Goal: Ask a question

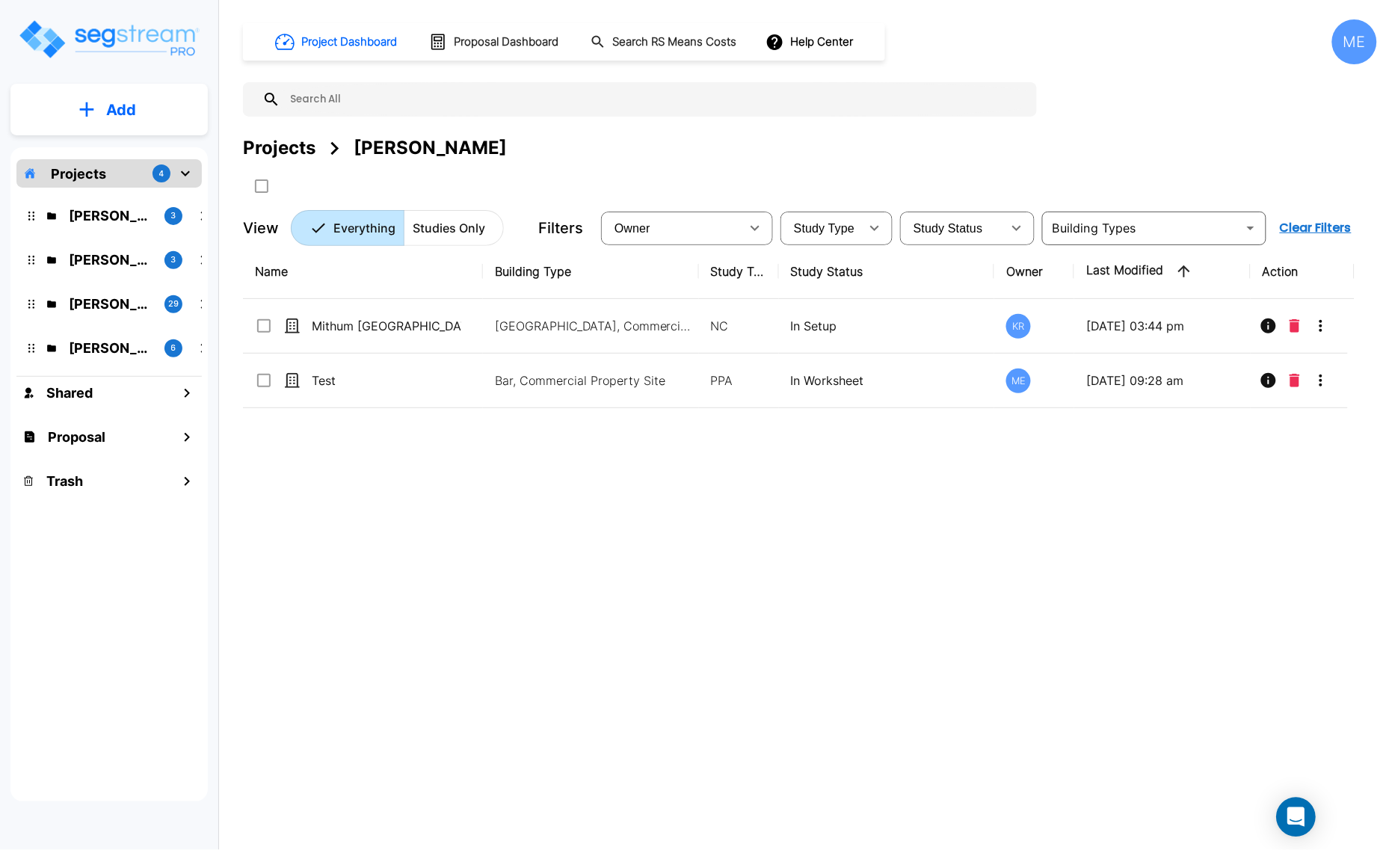
click at [1292, 816] on icon "Open Intercom Messenger" at bounding box center [1295, 816] width 17 height 19
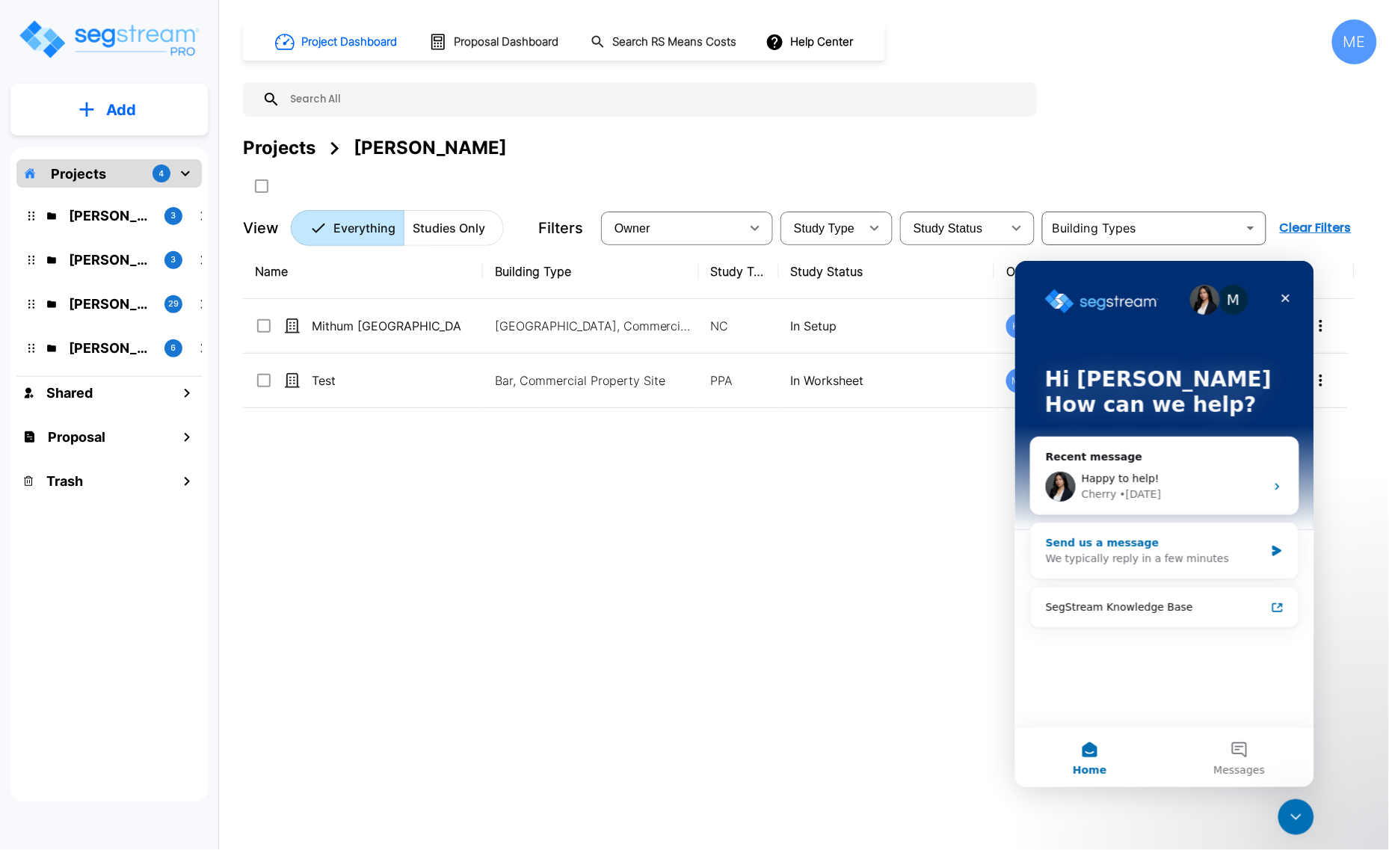
click at [1174, 545] on div "Send us a message" at bounding box center [1154, 542] width 219 height 16
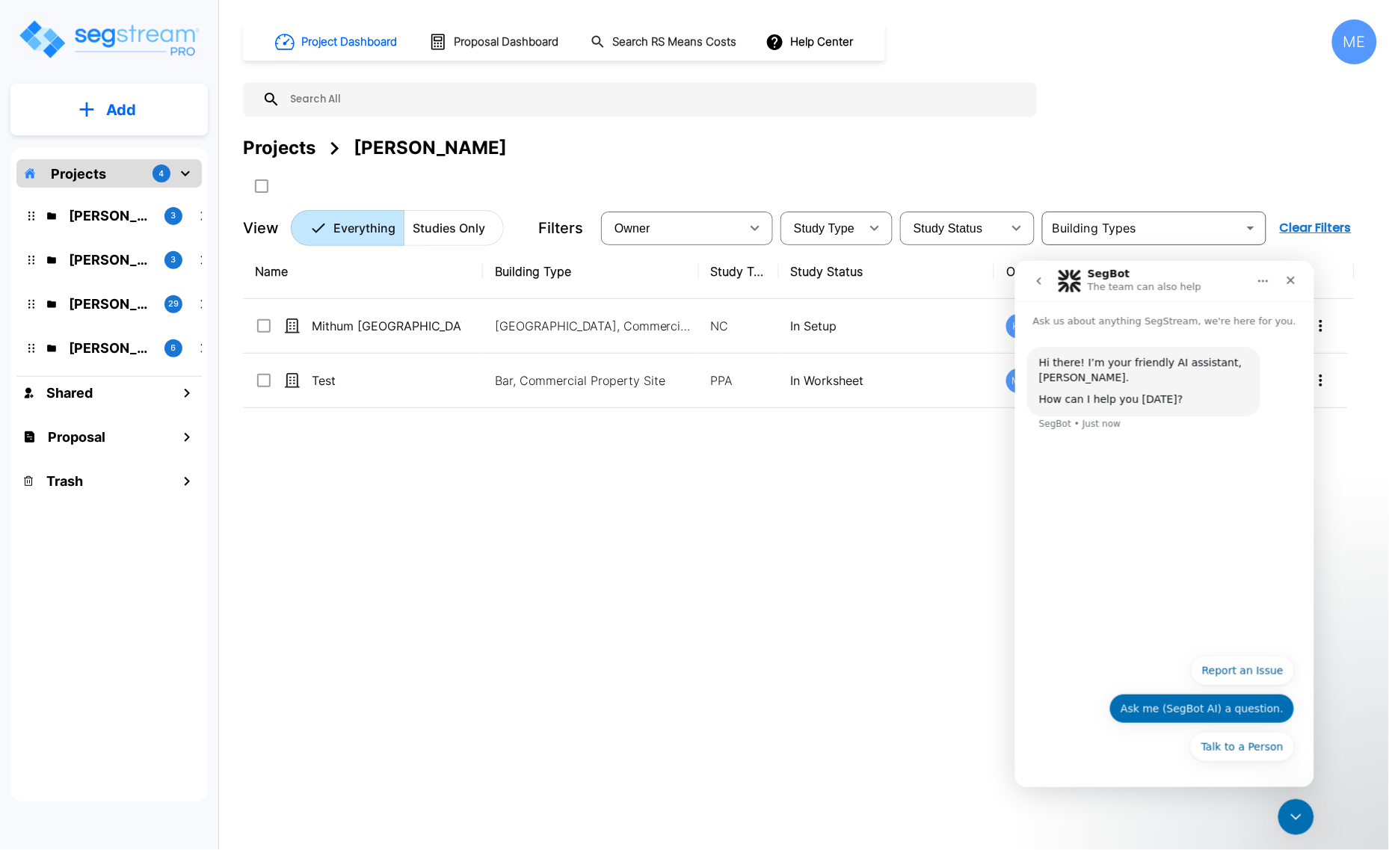
click at [1245, 705] on button "Ask me (SegBot AI) a question." at bounding box center [1201, 708] width 185 height 30
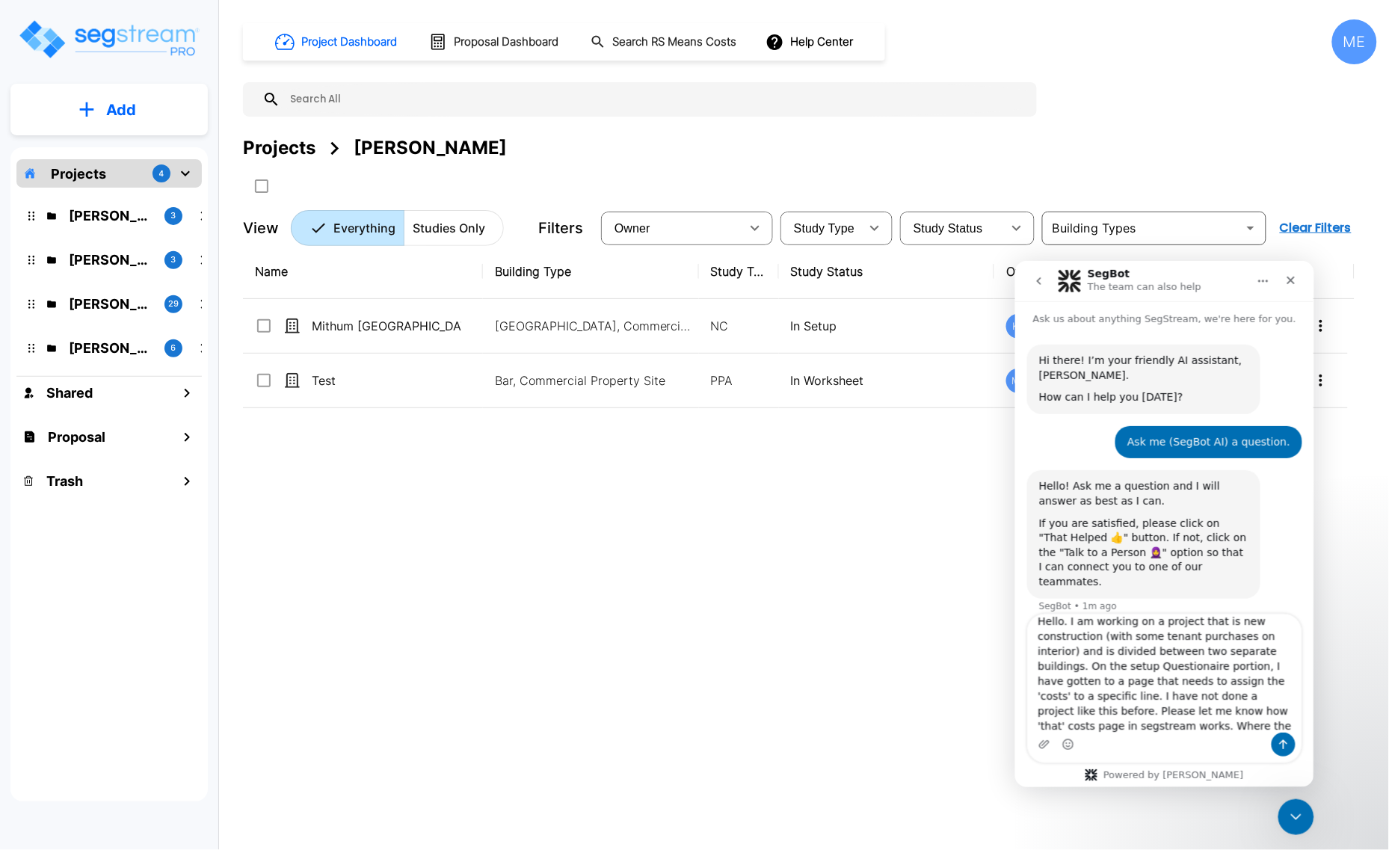
scroll to position [25, 0]
type textarea "Hello. I am working on a project that is new construction (with some tenant pur…"
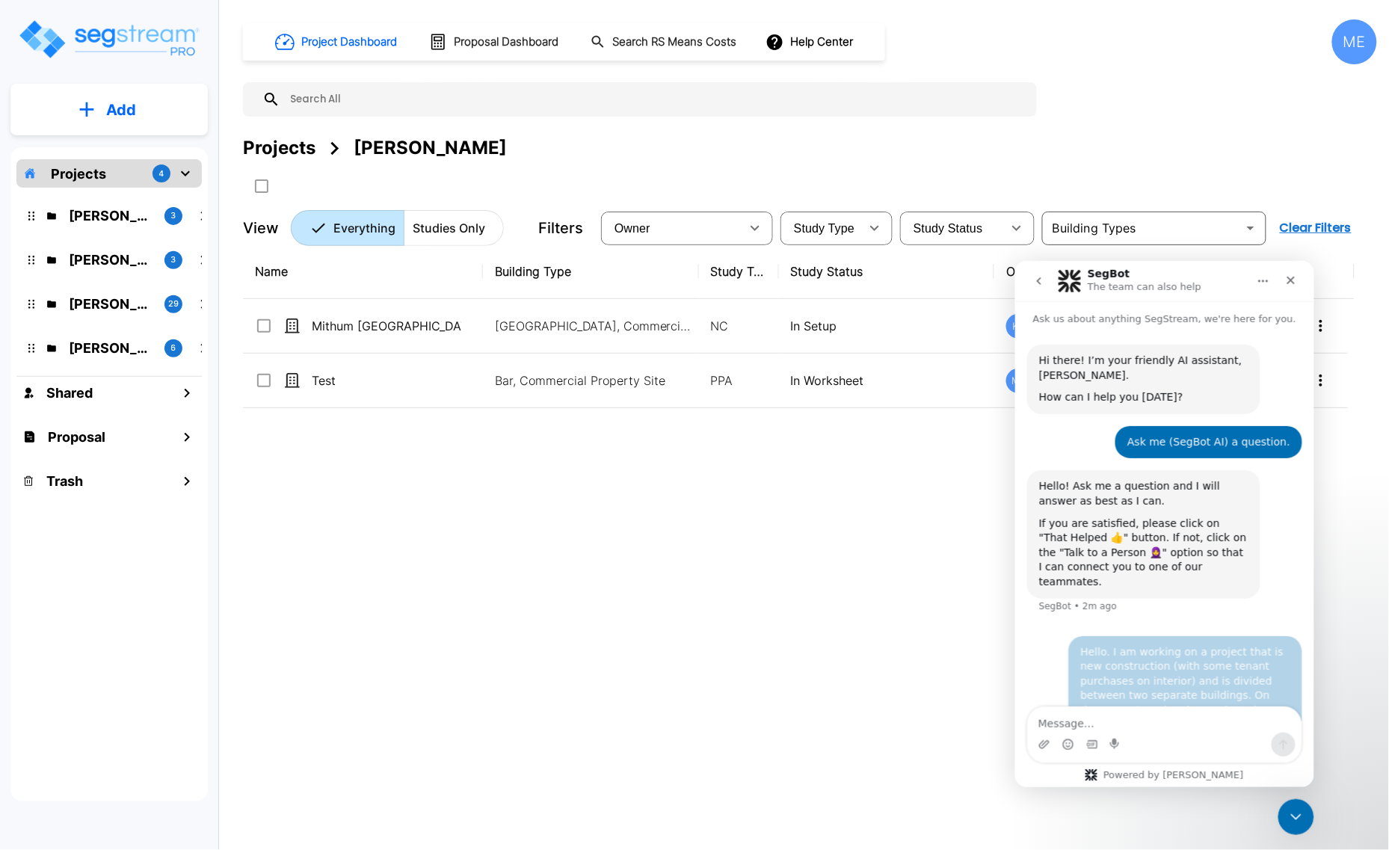
scroll to position [87, 0]
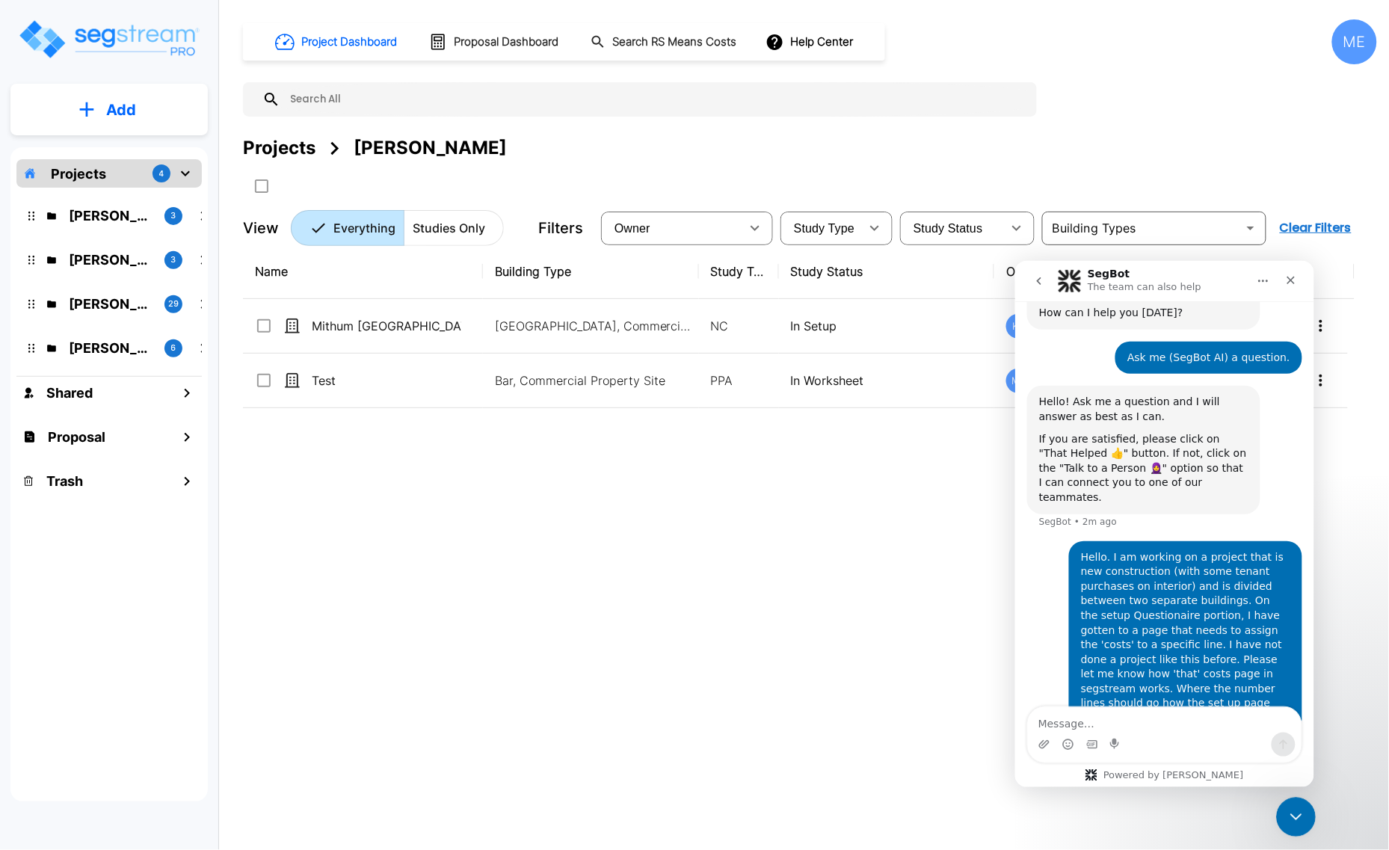
click at [1288, 816] on icon "Close Intercom Messenger" at bounding box center [1293, 815] width 18 height 18
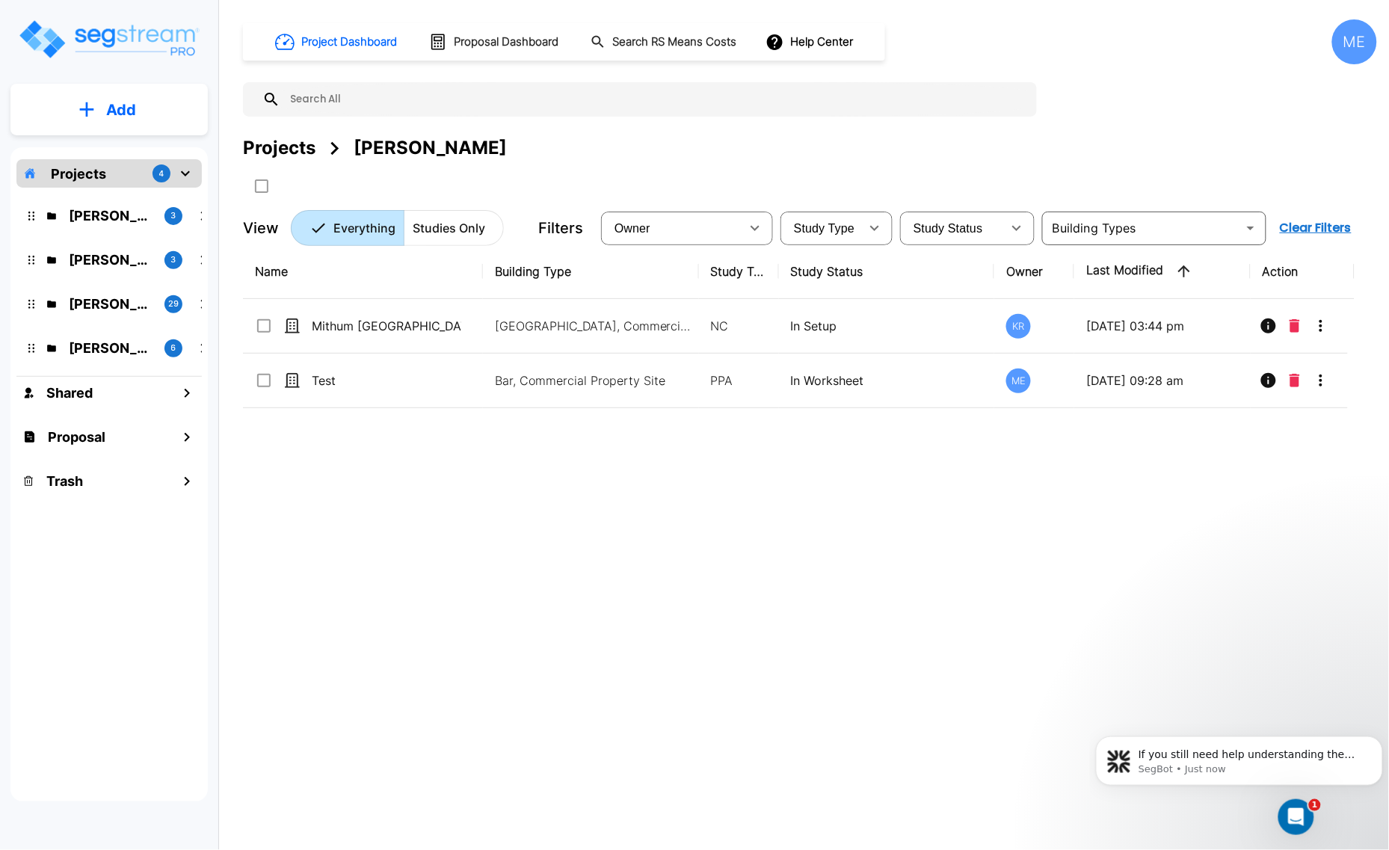
scroll to position [488, 0]
click at [1296, 812] on icon "Open Intercom Messenger" at bounding box center [1293, 815] width 25 height 25
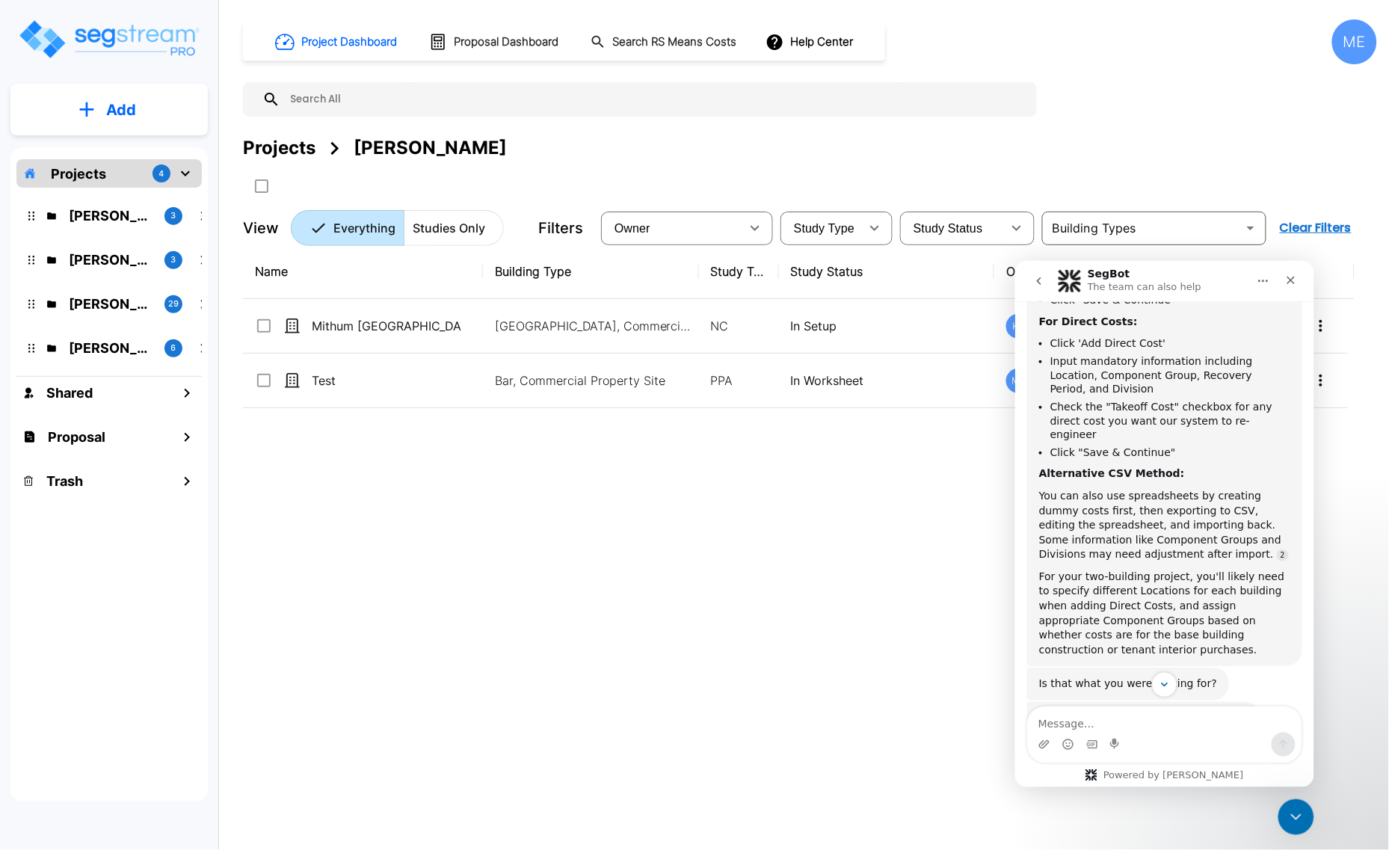
scroll to position [714, 0]
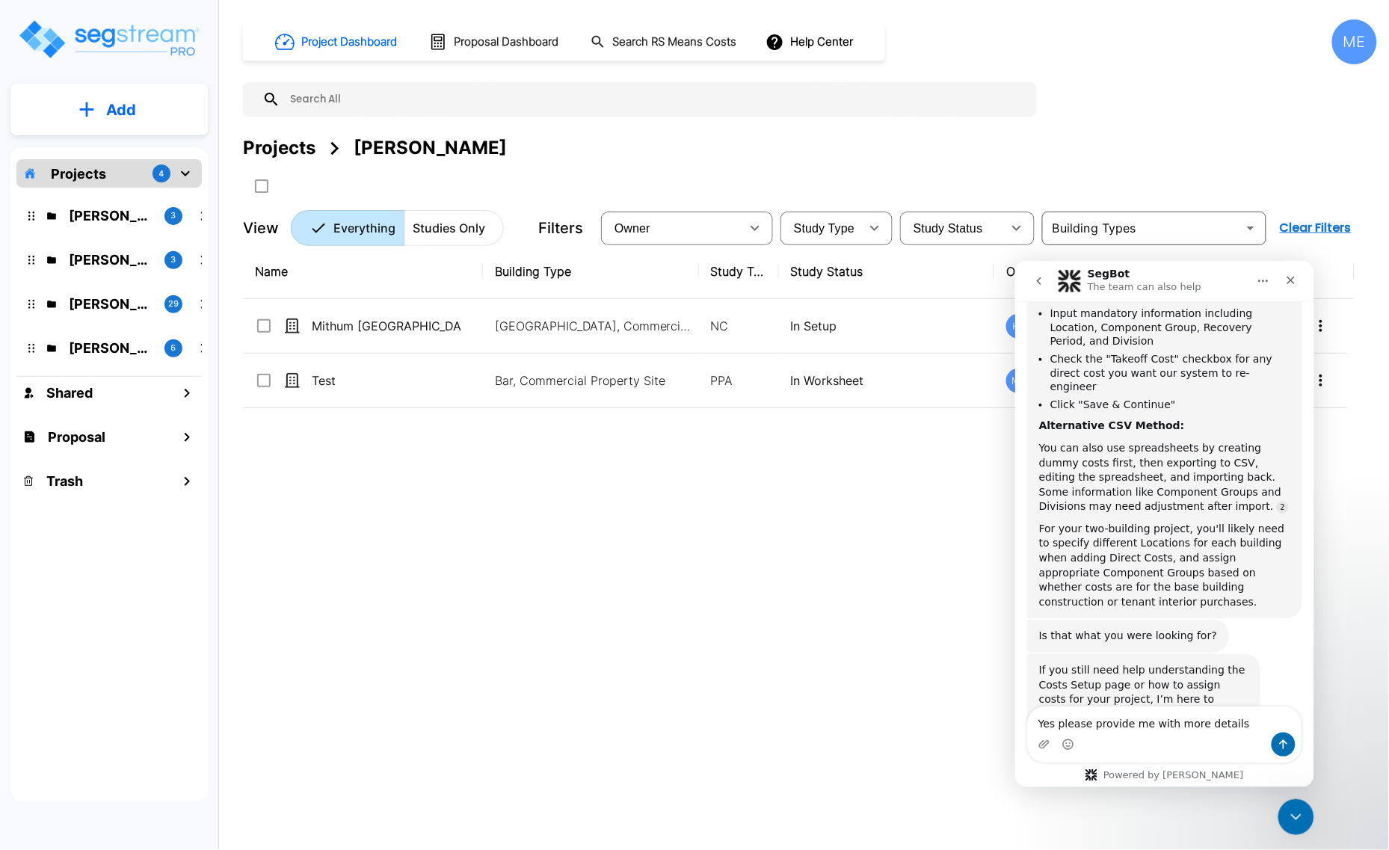
type textarea "Yes please provide me with more details"
click at [1274, 738] on button "Send a message…" at bounding box center [1283, 744] width 24 height 24
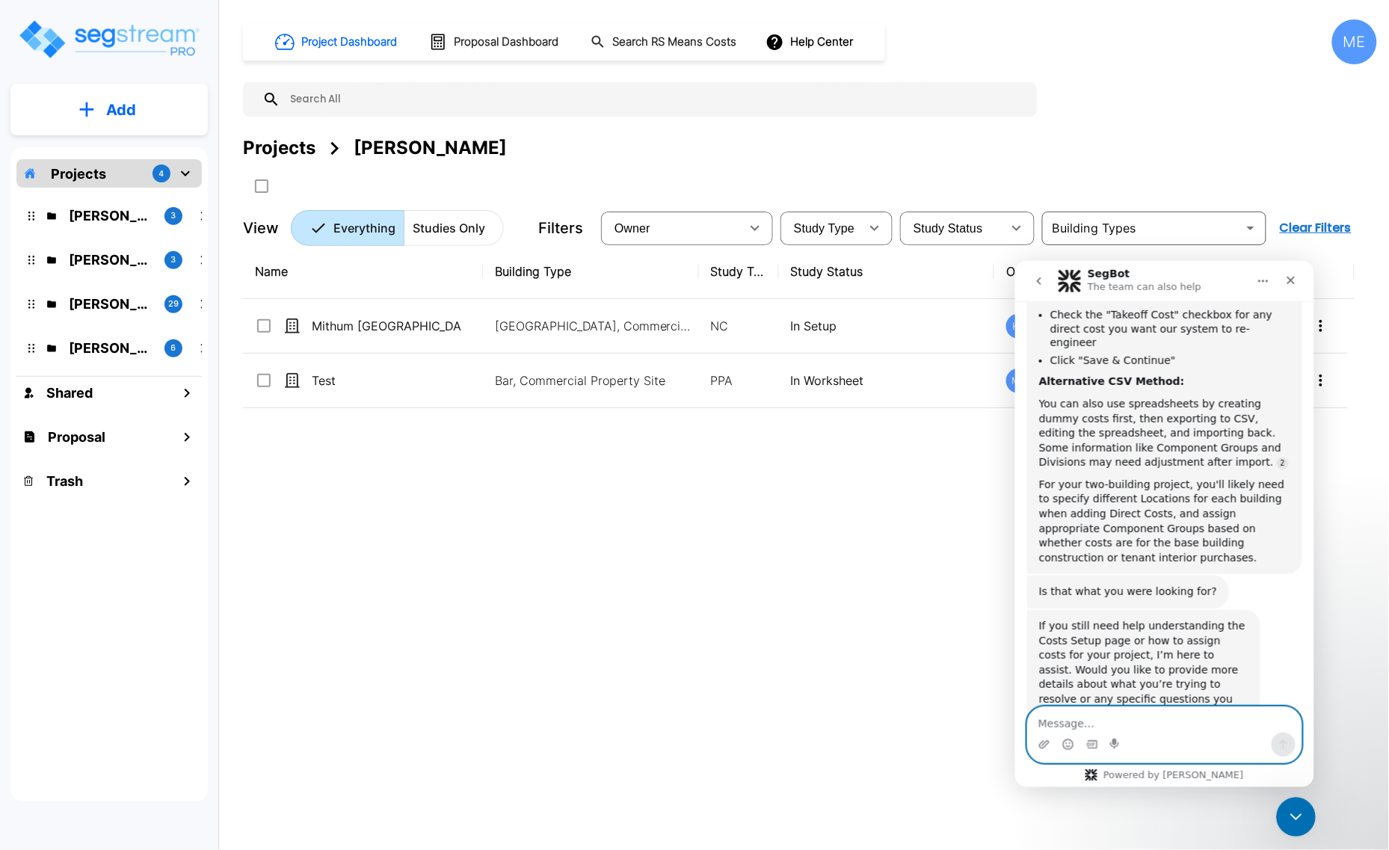
scroll to position [782, 0]
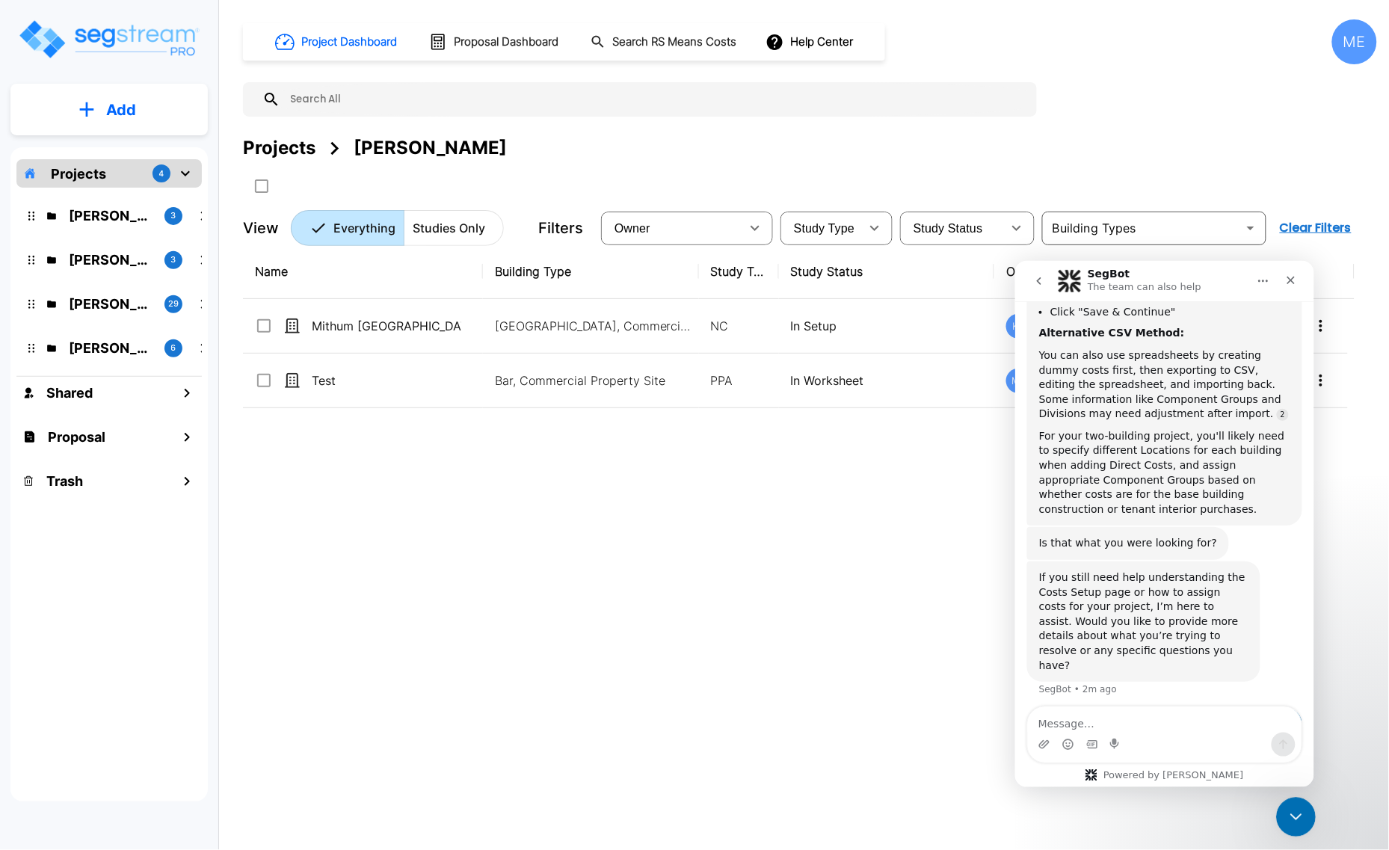
click at [1289, 806] on icon "Close Intercom Messenger" at bounding box center [1293, 815] width 18 height 18
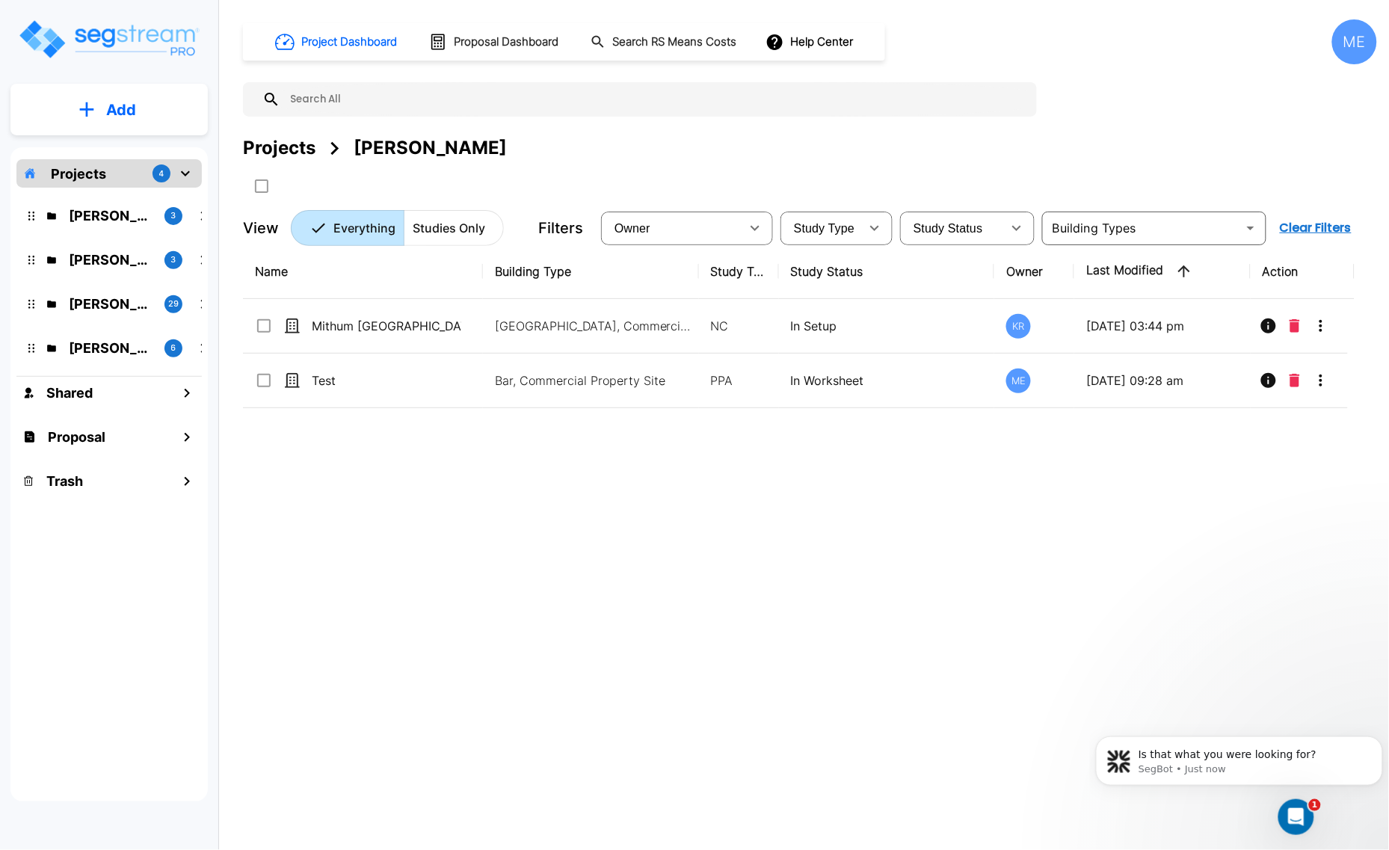
scroll to position [1134, 0]
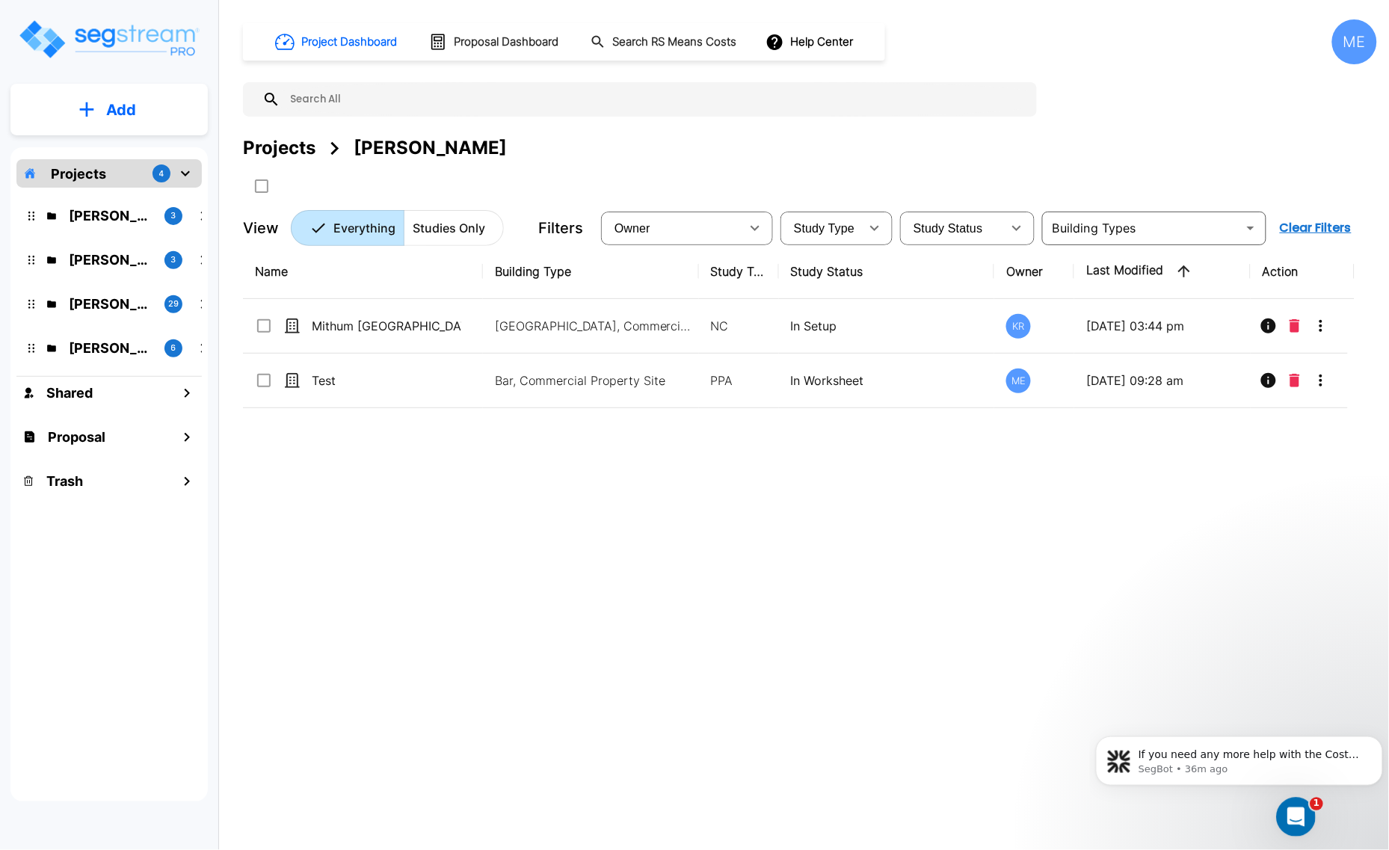
click at [1285, 810] on icon "Open Intercom Messenger" at bounding box center [1293, 815] width 25 height 25
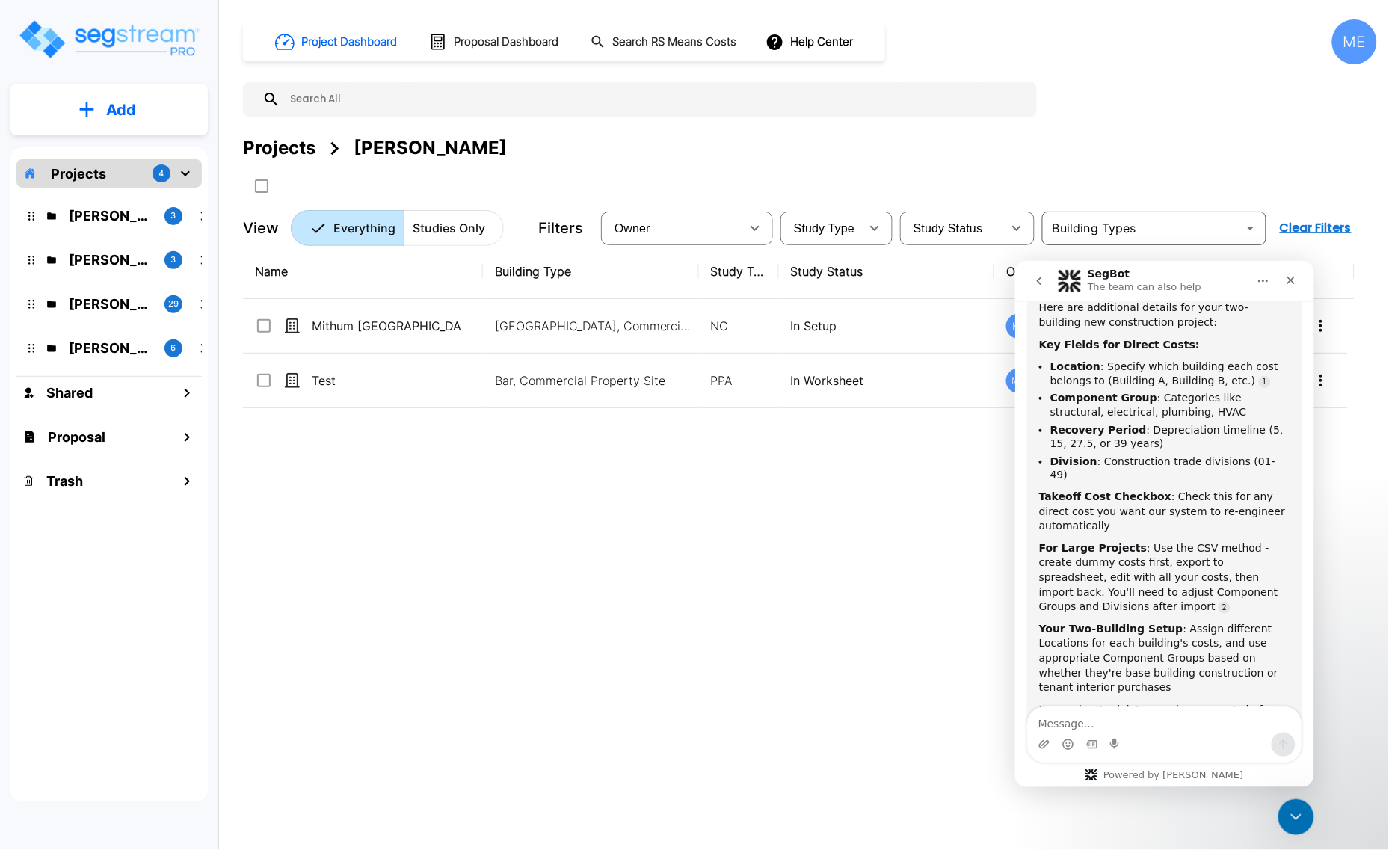
scroll to position [1316, 0]
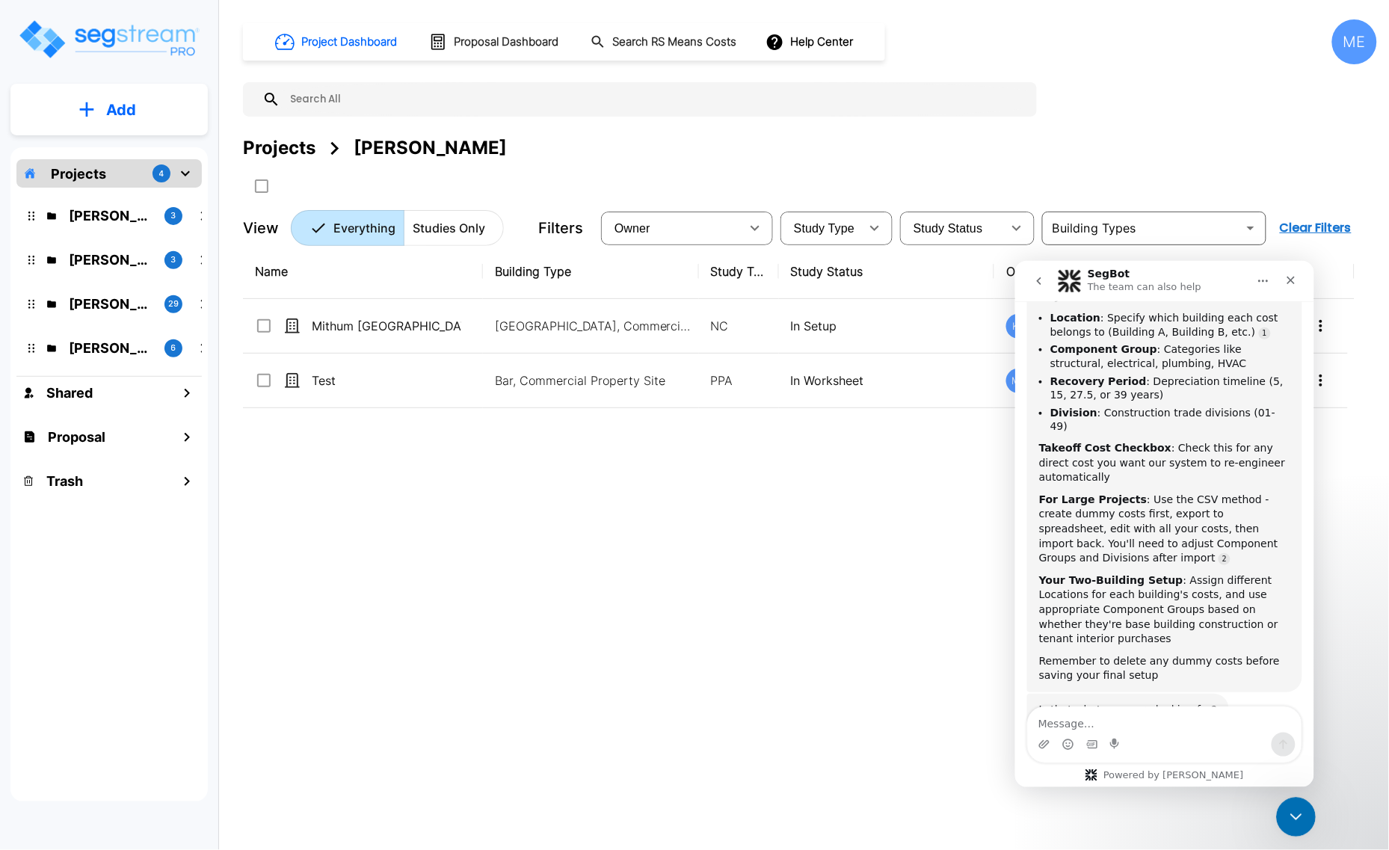
click at [1303, 815] on div "Close Intercom Messenger" at bounding box center [1293, 815] width 36 height 36
